Goal: Navigation & Orientation: Understand site structure

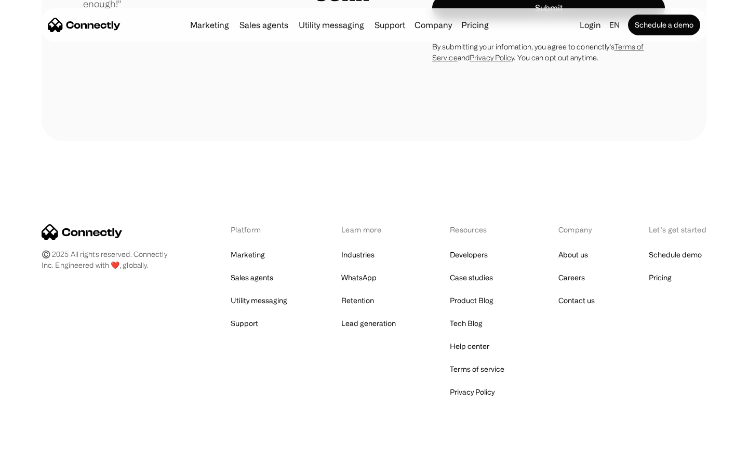
scroll to position [2943, 0]
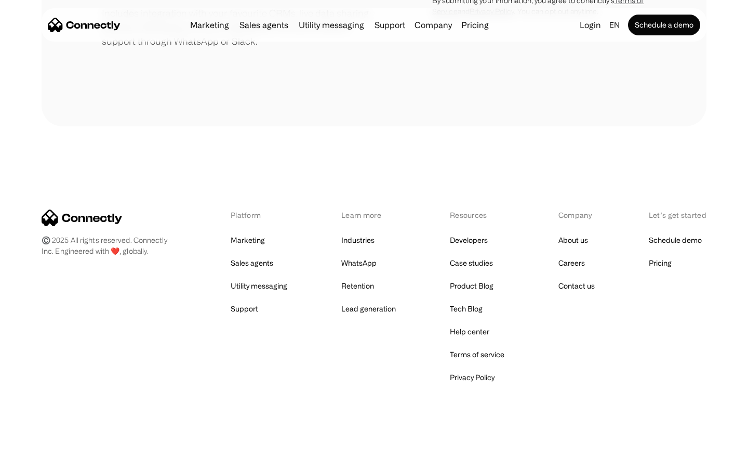
scroll to position [483, 0]
